Goal: Information Seeking & Learning: Learn about a topic

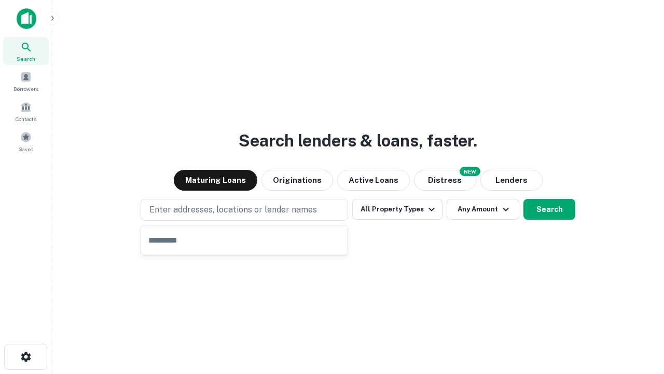
type input "**********"
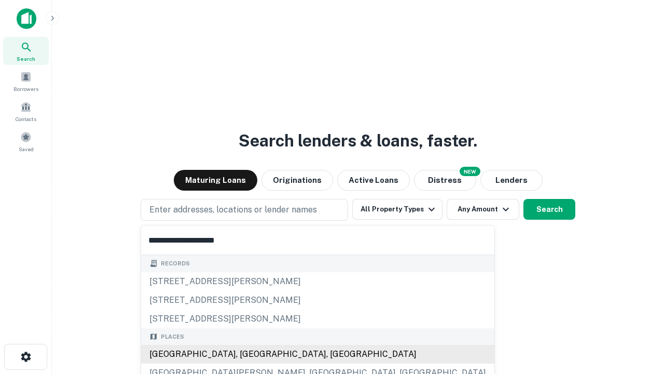
click at [248, 354] on div "[GEOGRAPHIC_DATA], [GEOGRAPHIC_DATA], [GEOGRAPHIC_DATA]" at bounding box center [317, 354] width 353 height 19
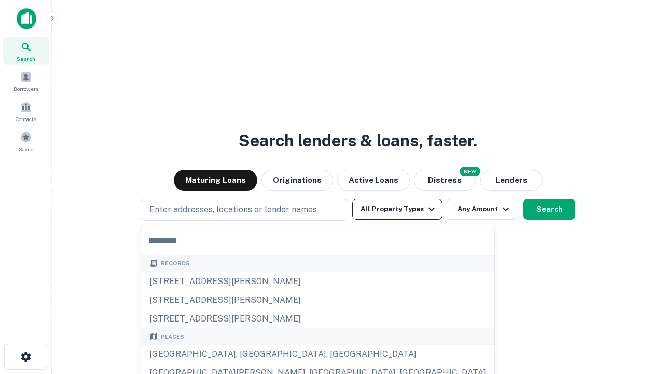
click at [398, 209] on button "All Property Types" at bounding box center [397, 209] width 90 height 21
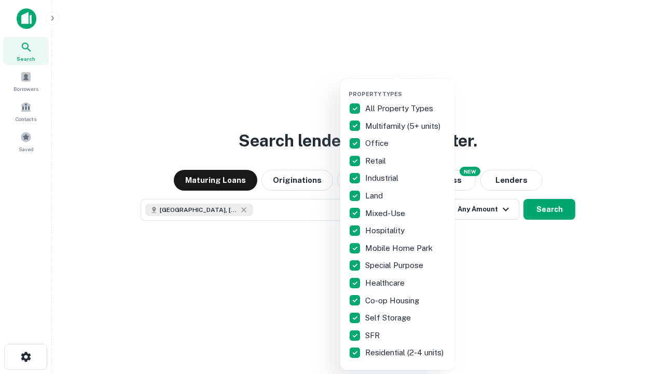
click at [406, 87] on button "button" at bounding box center [406, 87] width 114 height 1
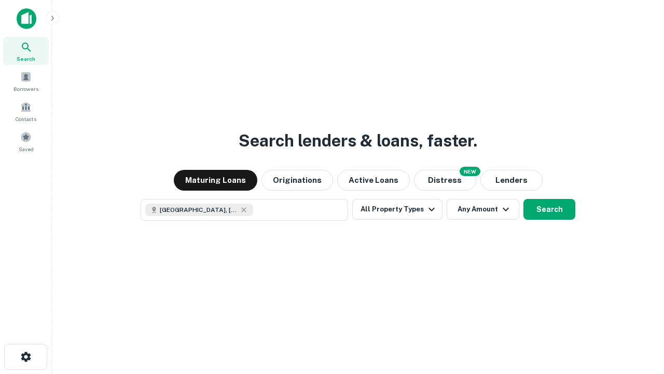
scroll to position [17, 0]
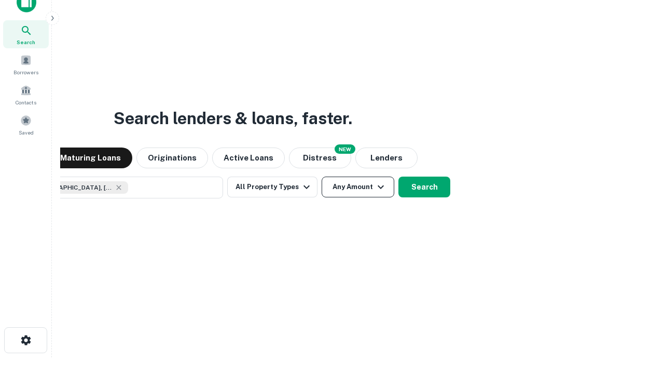
click at [322, 176] on button "Any Amount" at bounding box center [358, 186] width 73 height 21
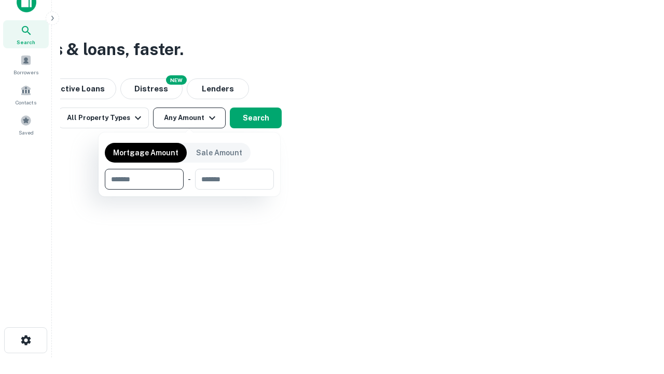
type input "*******"
click at [189, 189] on button "button" at bounding box center [189, 189] width 169 height 1
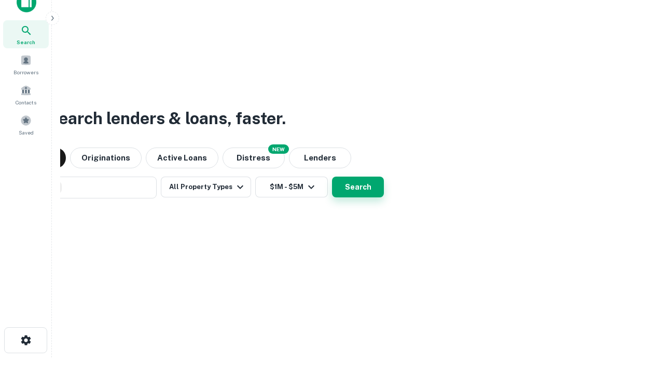
click at [332, 176] on button "Search" at bounding box center [358, 186] width 52 height 21
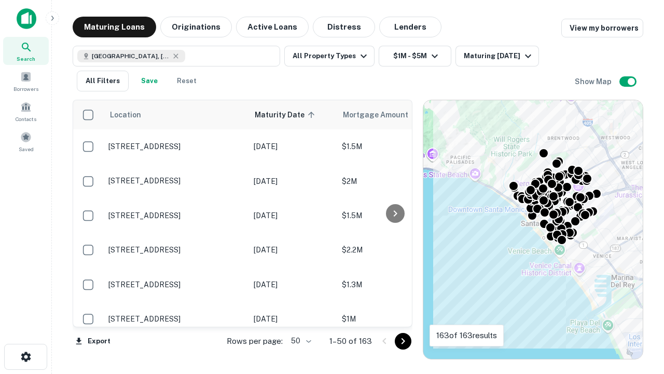
click at [299, 340] on body "Search Borrowers Contacts Saved Maturing Loans Originations Active Loans Distre…" at bounding box center [332, 187] width 664 height 374
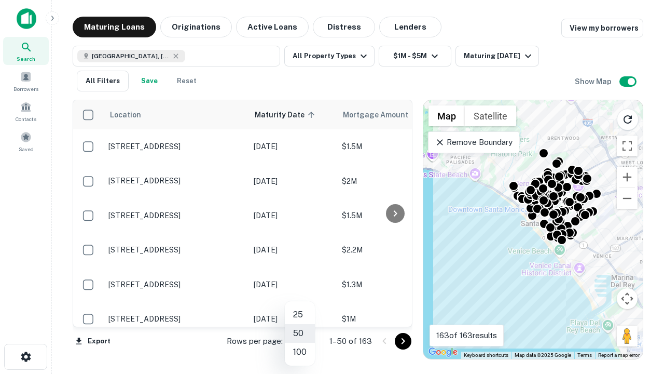
click at [300, 314] on li "25" at bounding box center [300, 314] width 30 height 19
